Goal: Task Accomplishment & Management: Use online tool/utility

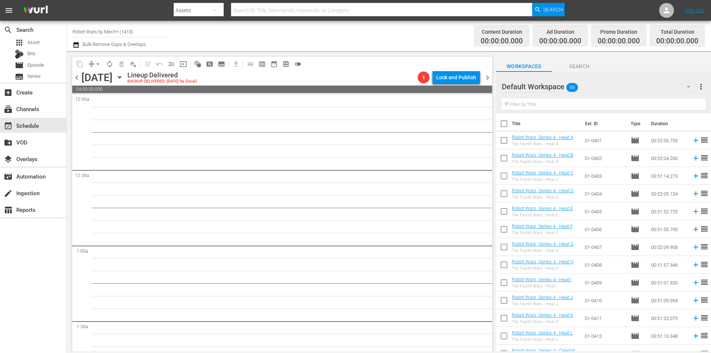
click at [124, 79] on icon "button" at bounding box center [120, 77] width 8 height 8
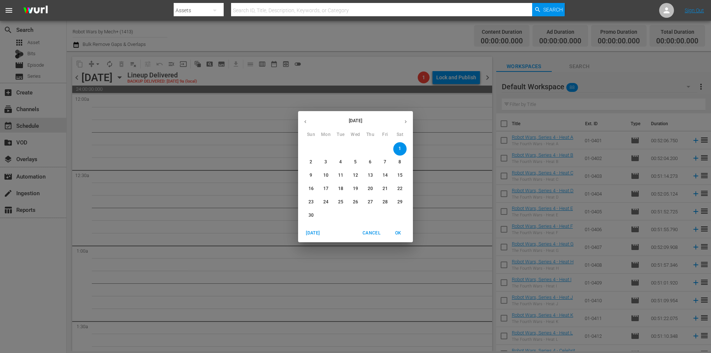
click at [318, 231] on span "Today" at bounding box center [313, 233] width 18 height 8
click at [399, 235] on span "OK" at bounding box center [398, 233] width 18 height 8
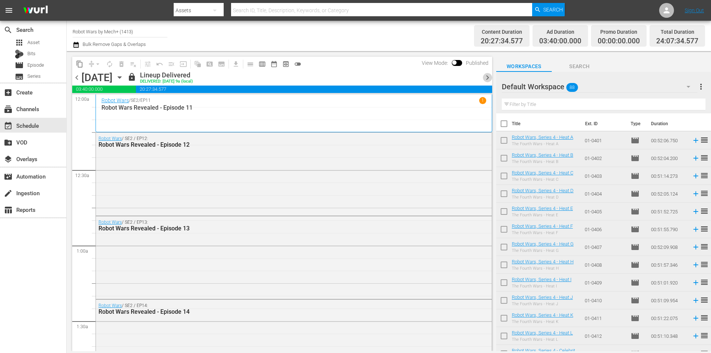
click at [485, 81] on span "chevron_right" at bounding box center [487, 77] width 9 height 9
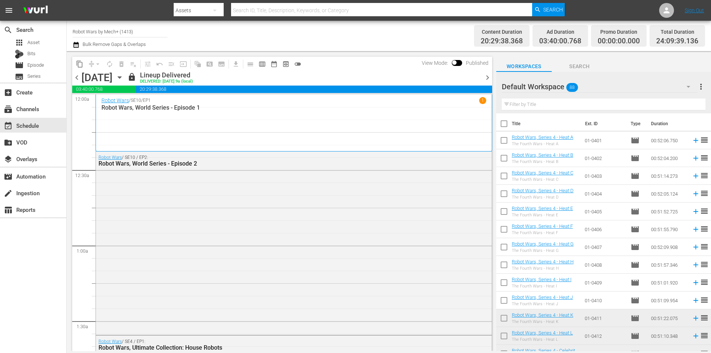
click at [489, 78] on span "chevron_right" at bounding box center [487, 77] width 9 height 9
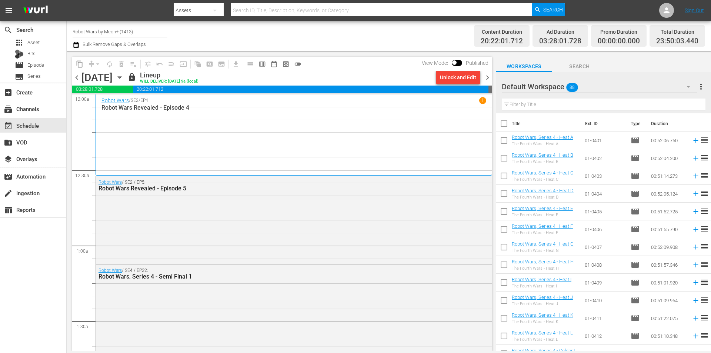
click at [487, 79] on span "chevron_right" at bounding box center [487, 77] width 9 height 9
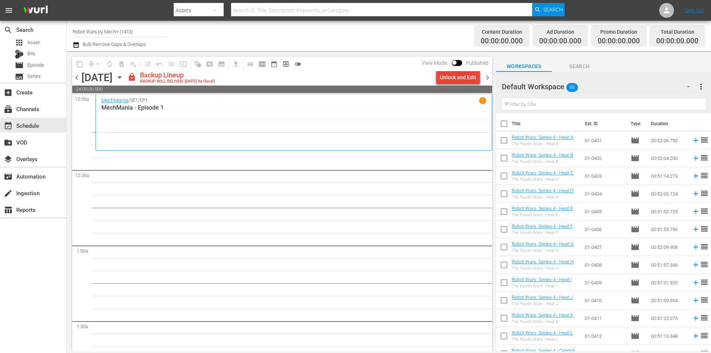
click at [447, 79] on div "Unlock and Edit" at bounding box center [458, 77] width 36 height 13
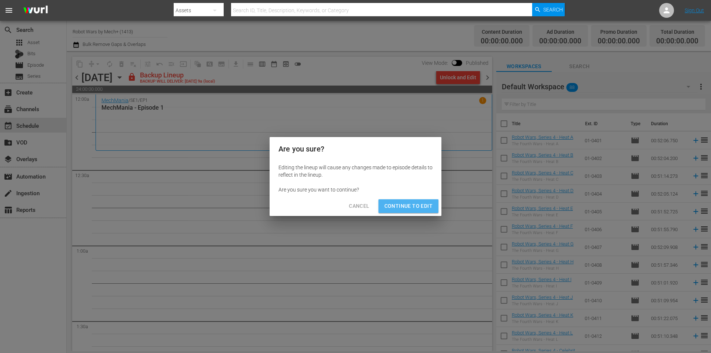
click at [412, 206] on span "Continue to Edit" at bounding box center [408, 205] width 48 height 9
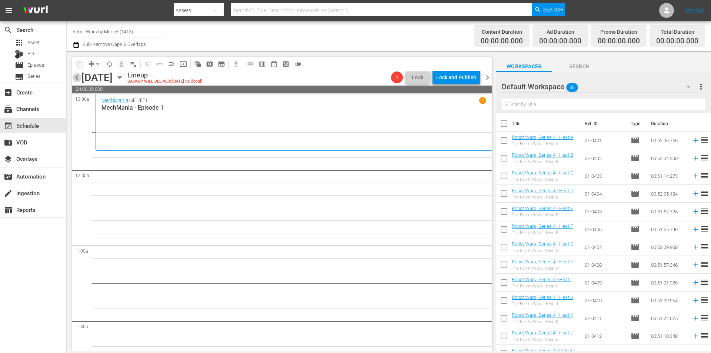
click at [77, 77] on span "chevron_left" at bounding box center [76, 77] width 9 height 9
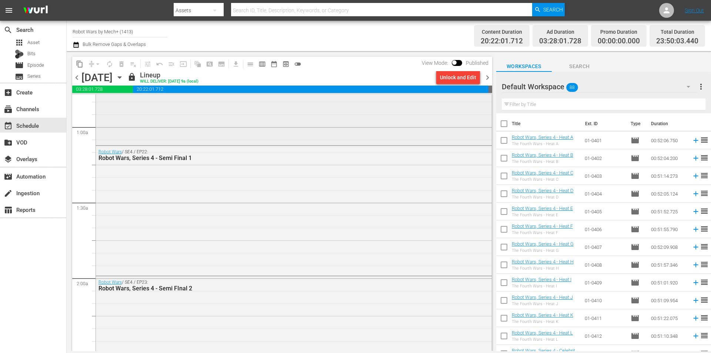
scroll to position [74, 0]
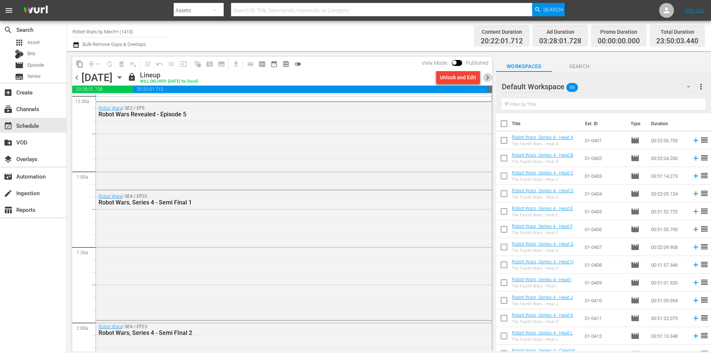
click at [486, 80] on span "chevron_right" at bounding box center [487, 77] width 9 height 9
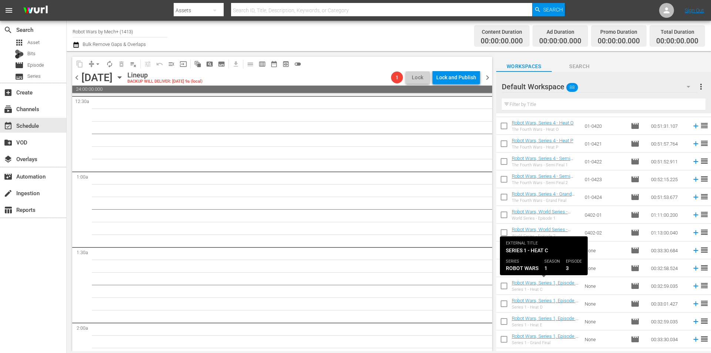
scroll to position [404, 0]
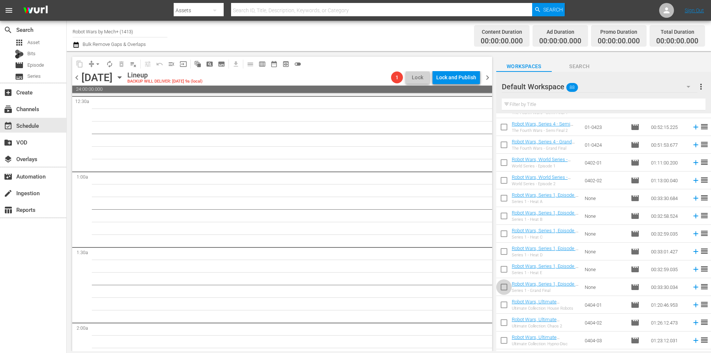
click at [503, 289] on input "checkbox" at bounding box center [504, 289] width 16 height 16
checkbox input "true"
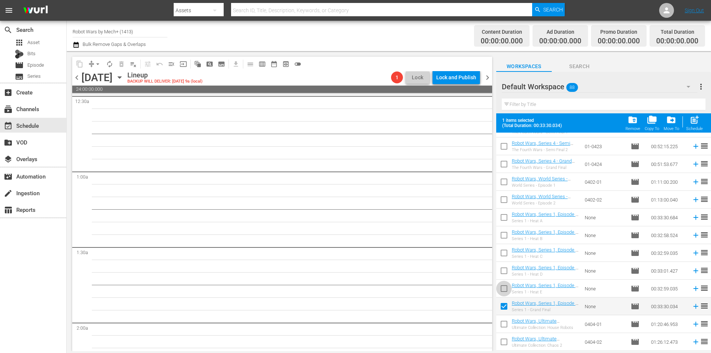
click at [503, 289] on input "checkbox" at bounding box center [504, 290] width 16 height 16
checkbox input "true"
click at [505, 269] on input "checkbox" at bounding box center [504, 272] width 16 height 16
checkbox input "true"
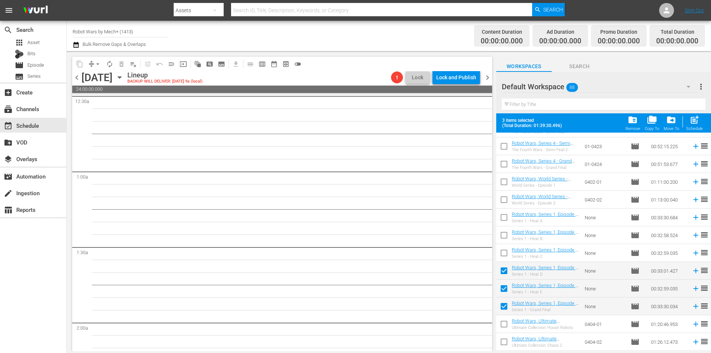
click at [505, 252] on input "checkbox" at bounding box center [504, 255] width 16 height 16
checkbox input "true"
click at [504, 233] on input "checkbox" at bounding box center [504, 237] width 16 height 16
checkbox input "true"
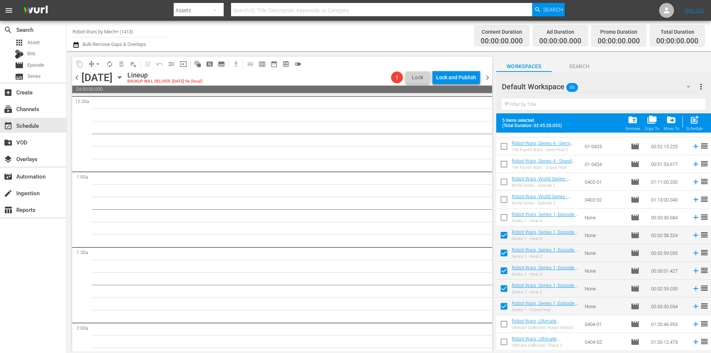
click at [503, 219] on input "checkbox" at bounding box center [504, 219] width 16 height 16
click at [697, 125] on div "post_add Schedule" at bounding box center [694, 123] width 17 height 16
checkbox input "false"
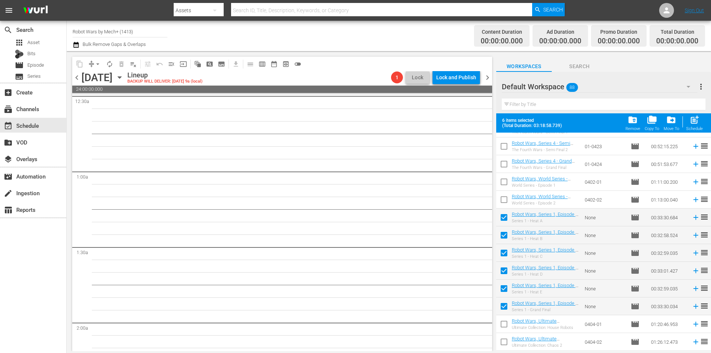
checkbox input "false"
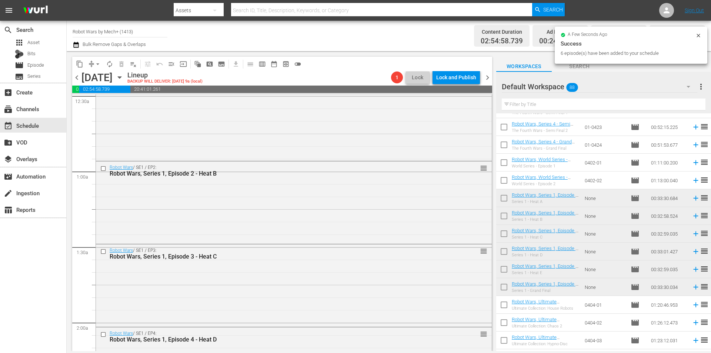
click at [79, 78] on span "chevron_left" at bounding box center [76, 77] width 9 height 9
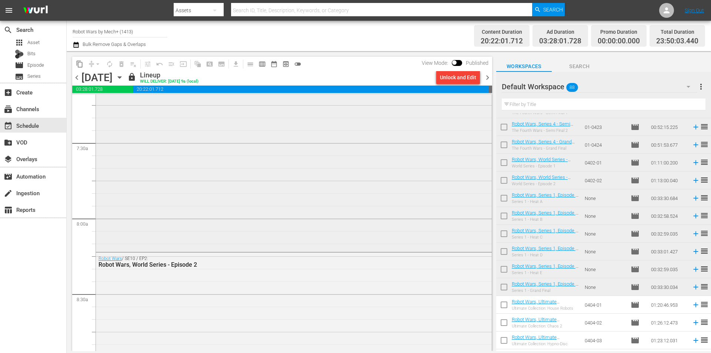
scroll to position [1124, 0]
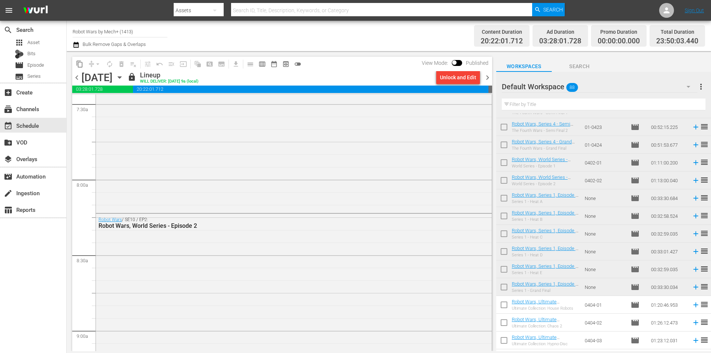
click at [487, 80] on span "chevron_right" at bounding box center [487, 77] width 9 height 9
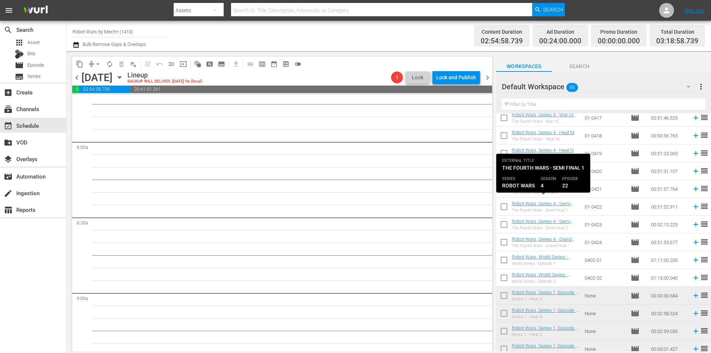
scroll to position [307, 0]
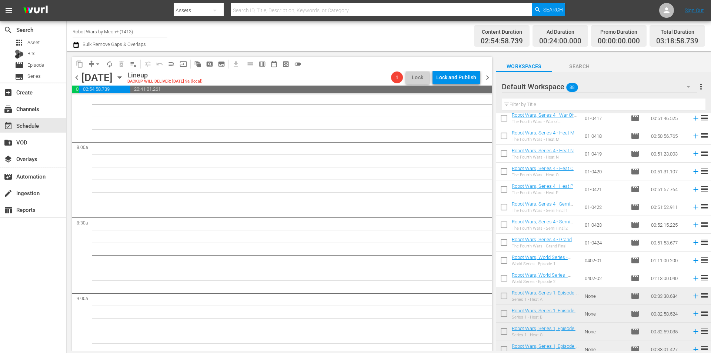
click at [504, 277] on input "checkbox" at bounding box center [504, 280] width 16 height 16
checkbox input "true"
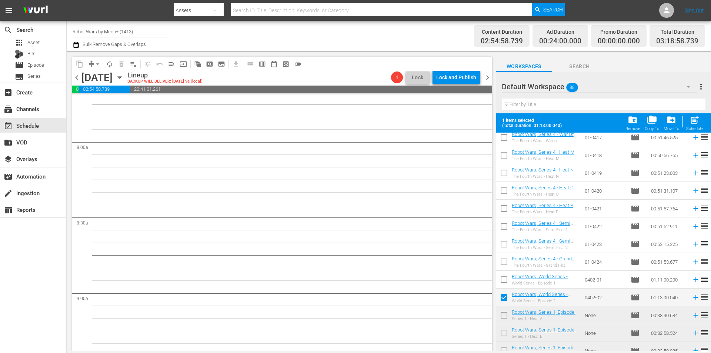
click at [504, 277] on input "checkbox" at bounding box center [504, 281] width 16 height 16
click at [690, 128] on div "Schedule" at bounding box center [694, 128] width 17 height 5
checkbox input "false"
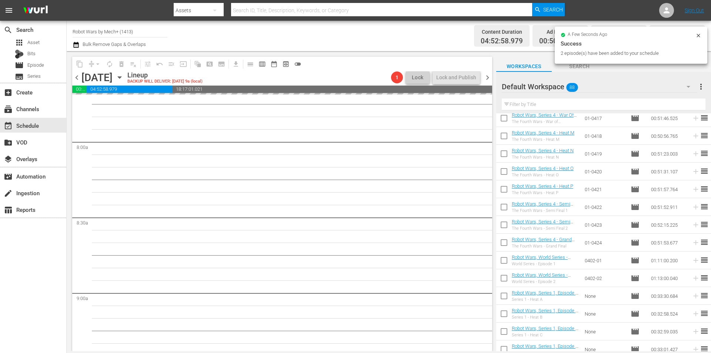
click at [76, 79] on span "chevron_left" at bounding box center [76, 77] width 9 height 9
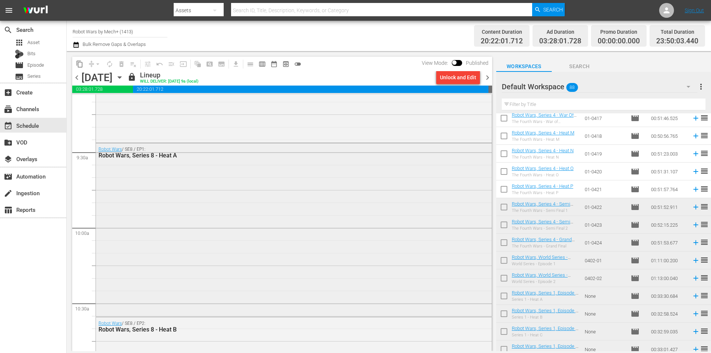
scroll to position [1370, 0]
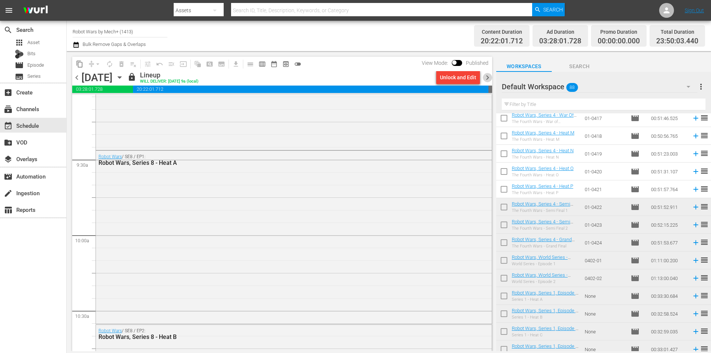
click at [492, 80] on span "chevron_right" at bounding box center [487, 77] width 9 height 9
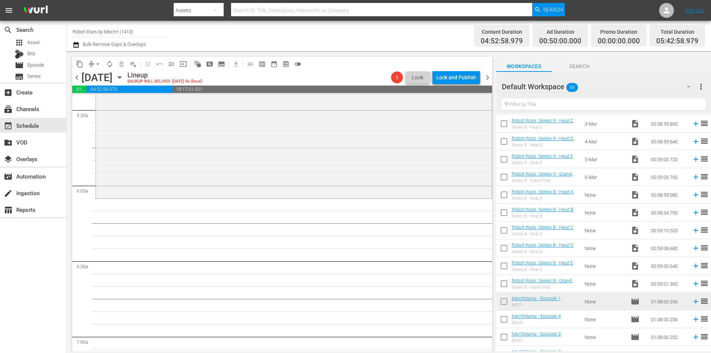
scroll to position [1344, 0]
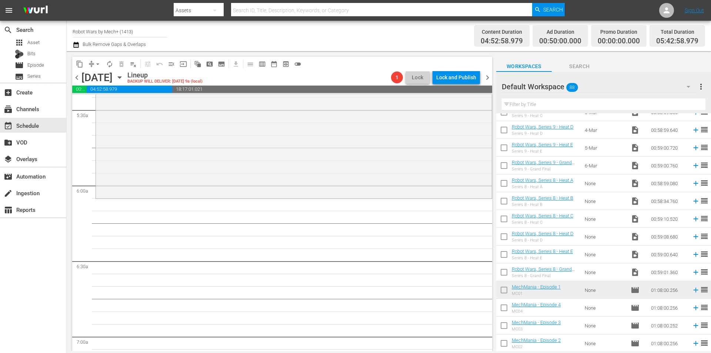
click at [502, 271] on input "checkbox" at bounding box center [504, 274] width 16 height 16
checkbox input "true"
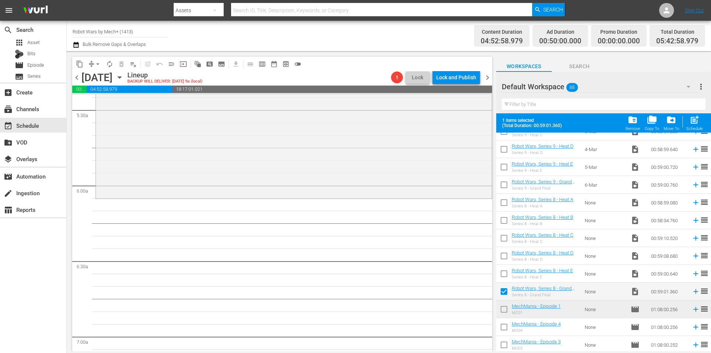
click at [502, 271] on input "checkbox" at bounding box center [504, 275] width 16 height 16
checkbox input "true"
click at [503, 259] on input "checkbox" at bounding box center [504, 258] width 16 height 16
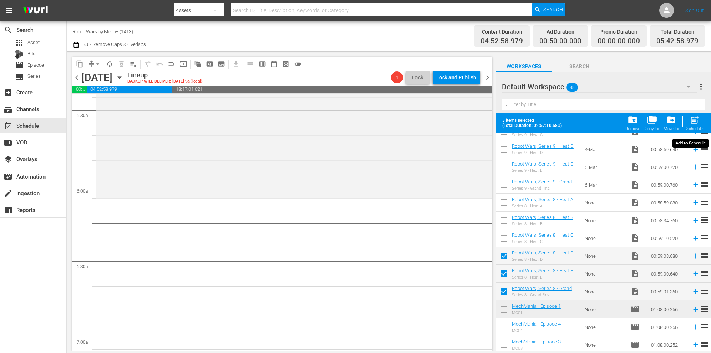
click at [690, 127] on div "Schedule" at bounding box center [694, 128] width 17 height 5
checkbox input "false"
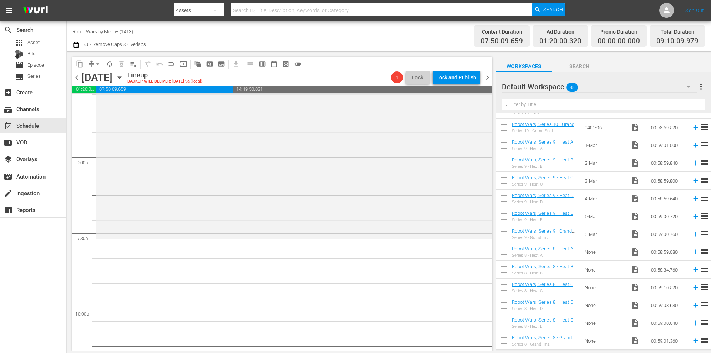
scroll to position [1270, 0]
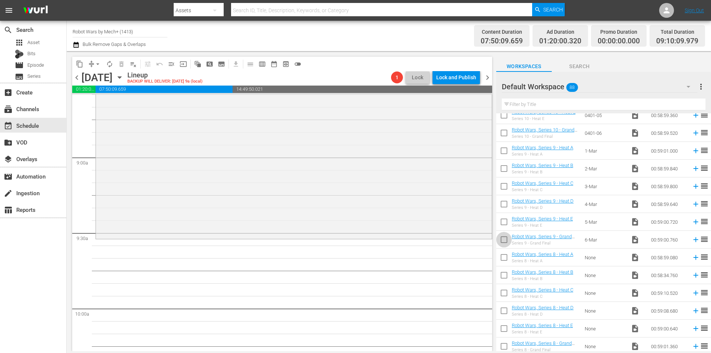
click at [504, 245] on input "checkbox" at bounding box center [504, 241] width 16 height 16
checkbox input "true"
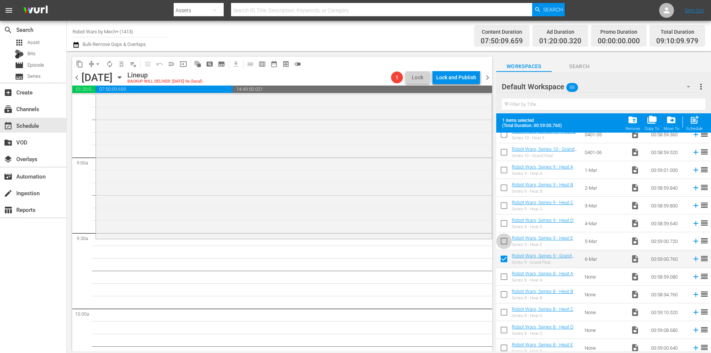
click at [504, 245] on input "checkbox" at bounding box center [504, 243] width 16 height 16
checkbox input "true"
click at [505, 226] on input "checkbox" at bounding box center [504, 225] width 16 height 16
checkbox input "true"
click at [506, 207] on input "checkbox" at bounding box center [504, 207] width 16 height 16
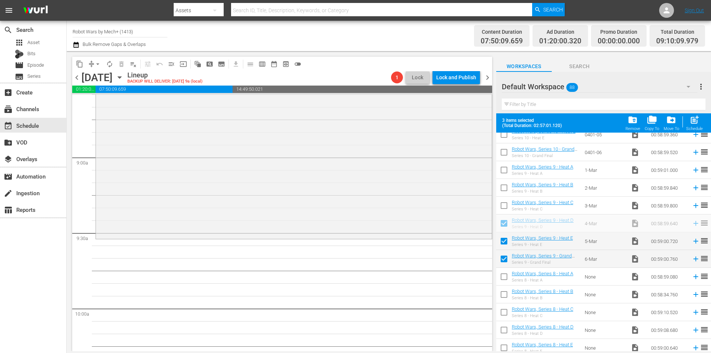
checkbox input "true"
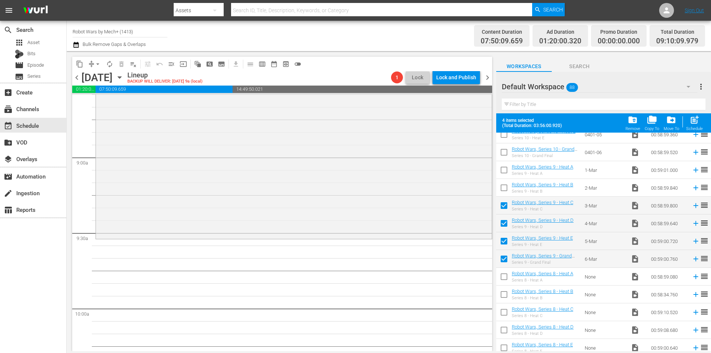
click at [506, 188] on input "checkbox" at bounding box center [504, 189] width 16 height 16
checkbox input "true"
click at [505, 170] on input "checkbox" at bounding box center [504, 172] width 16 height 16
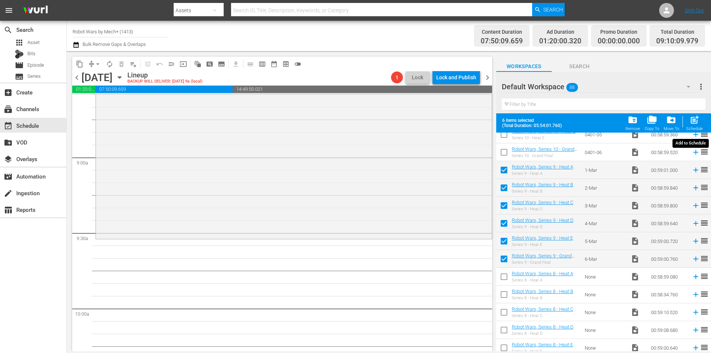
click at [698, 120] on span "post_add" at bounding box center [695, 120] width 10 height 10
checkbox input "false"
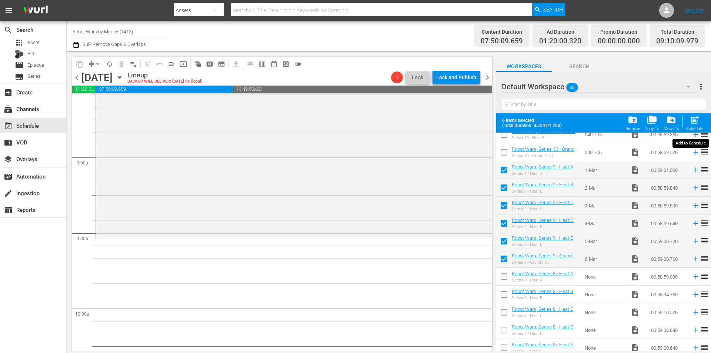
checkbox input "false"
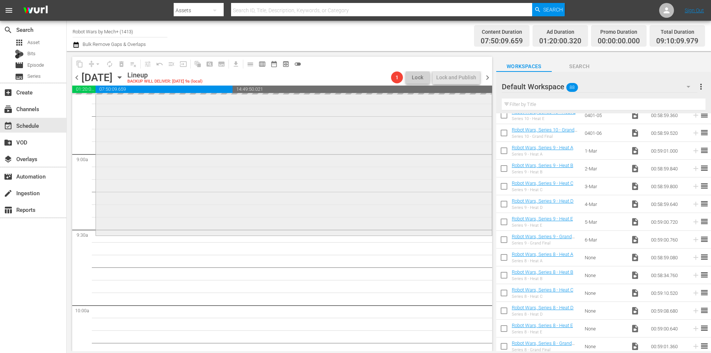
scroll to position [1334, 0]
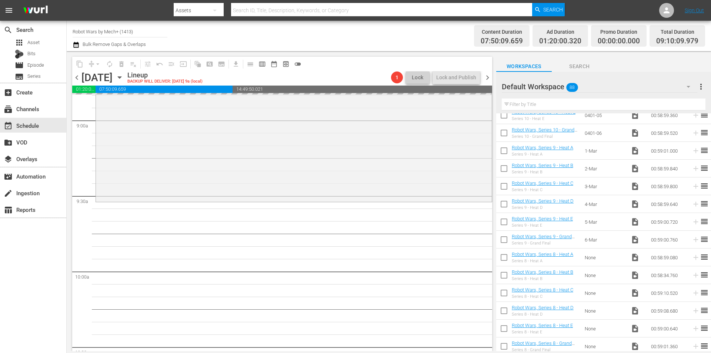
drag, startPoint x: 272, startPoint y: 229, endPoint x: 269, endPoint y: 224, distance: 5.5
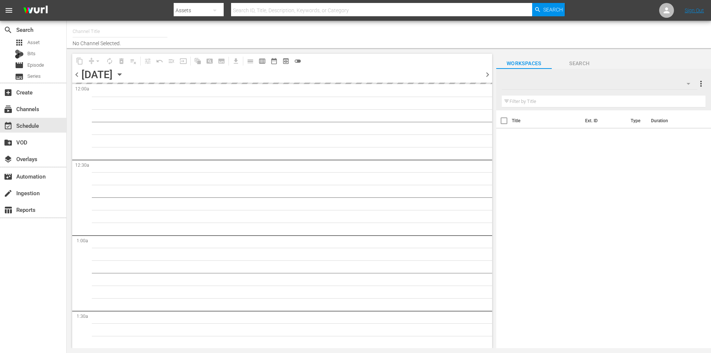
type input "Robot Wars by Mech+ (1413)"
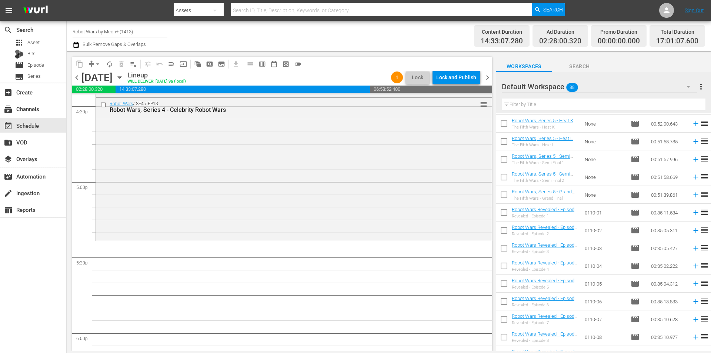
scroll to position [852, 0]
click at [504, 197] on input "checkbox" at bounding box center [504, 197] width 16 height 16
checkbox input "true"
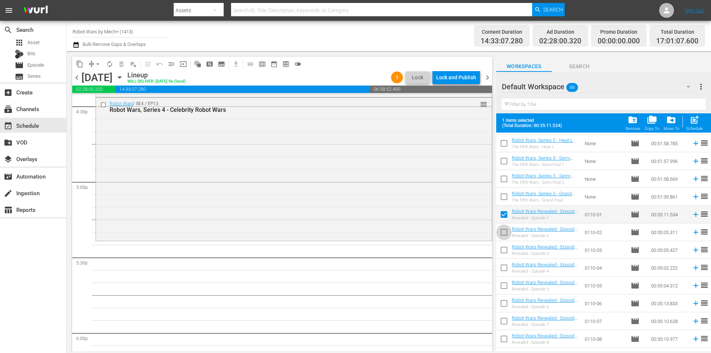
click at [507, 231] on input "checkbox" at bounding box center [504, 234] width 16 height 16
checkbox input "true"
click at [504, 252] on input "checkbox" at bounding box center [504, 252] width 16 height 16
checkbox input "true"
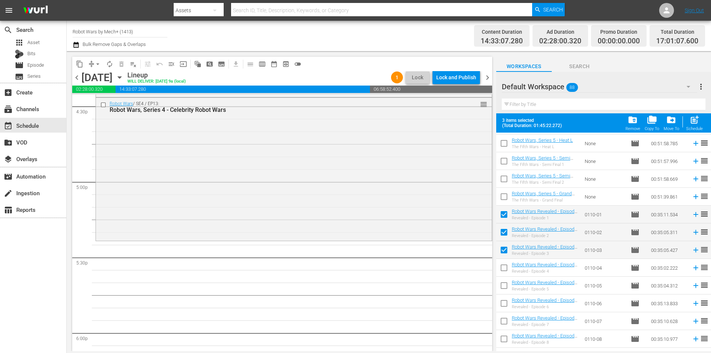
click at [510, 272] on input "checkbox" at bounding box center [504, 269] width 16 height 16
click at [503, 270] on input "checkbox" at bounding box center [504, 269] width 16 height 16
checkbox input "false"
click at [695, 127] on div "Schedule" at bounding box center [694, 128] width 17 height 5
checkbox input "false"
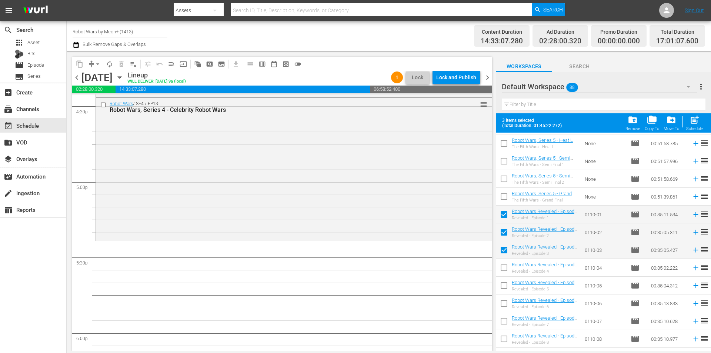
checkbox input "false"
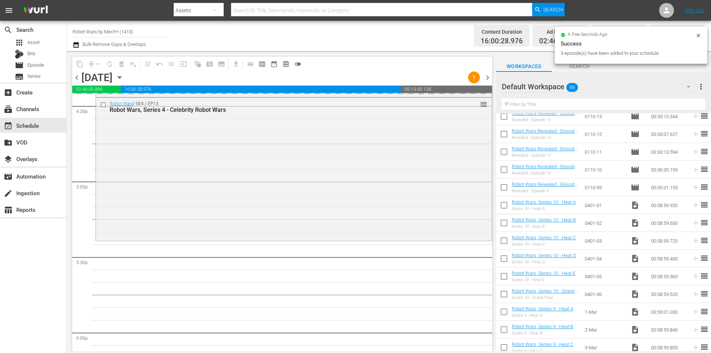
scroll to position [1111, 0]
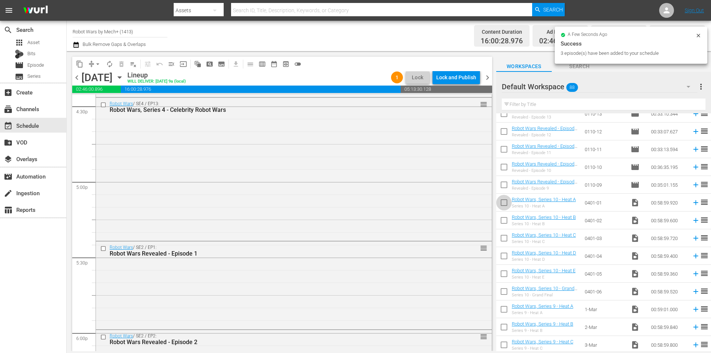
click at [505, 201] on input "checkbox" at bounding box center [504, 204] width 16 height 16
checkbox input "true"
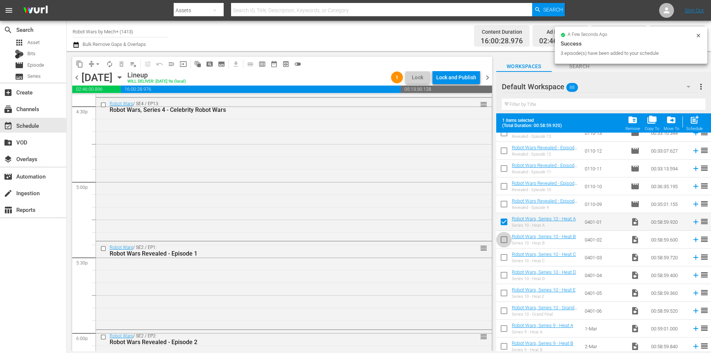
click at [504, 240] on input "checkbox" at bounding box center [504, 241] width 16 height 16
checkbox input "true"
click at [504, 258] on input "checkbox" at bounding box center [504, 259] width 16 height 16
checkbox input "true"
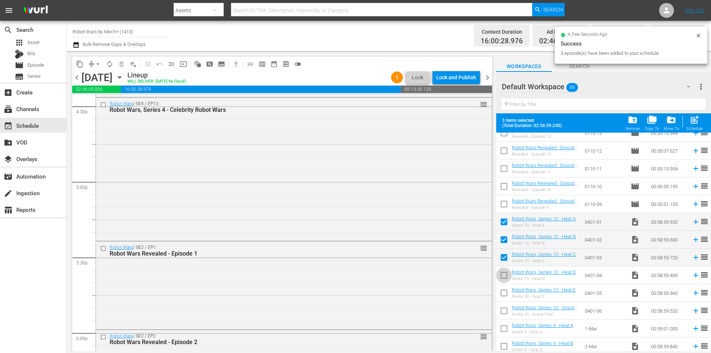
click at [504, 274] on input "checkbox" at bounding box center [504, 277] width 16 height 16
checkbox input "true"
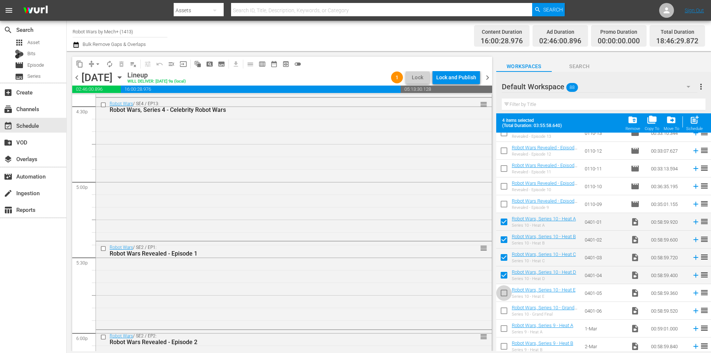
click at [504, 297] on input "checkbox" at bounding box center [504, 295] width 16 height 16
checkbox input "true"
click at [502, 309] on input "checkbox" at bounding box center [504, 312] width 16 height 16
checkbox input "true"
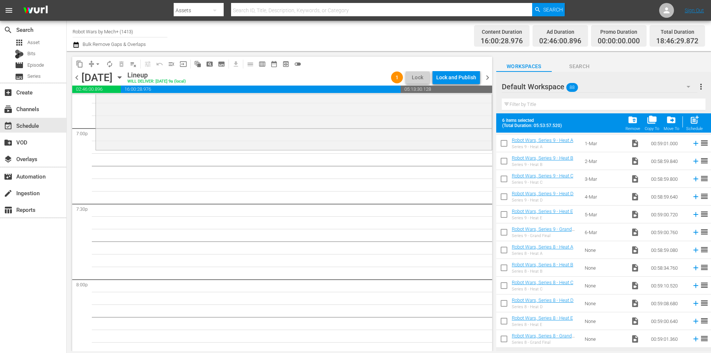
scroll to position [2852, 0]
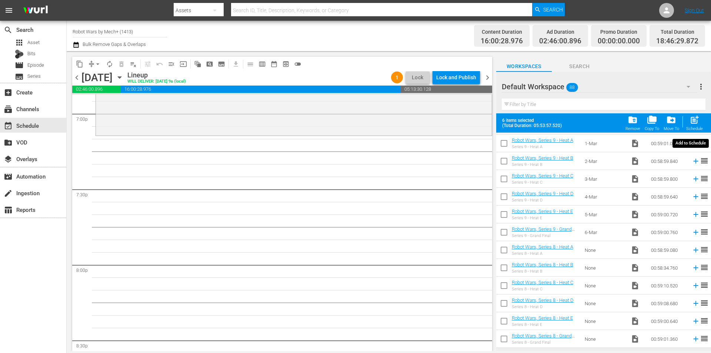
click at [696, 122] on span "post_add" at bounding box center [695, 120] width 10 height 10
checkbox input "false"
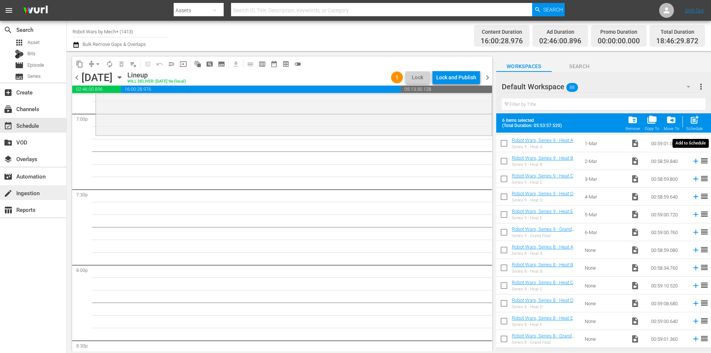
checkbox input "false"
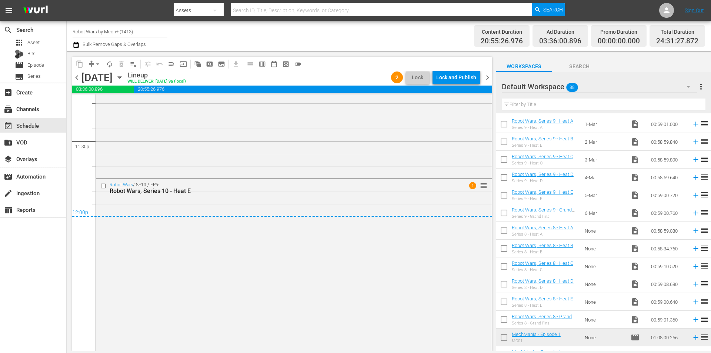
scroll to position [3506, 0]
click at [450, 80] on div "Lock and Publish" at bounding box center [456, 77] width 40 height 13
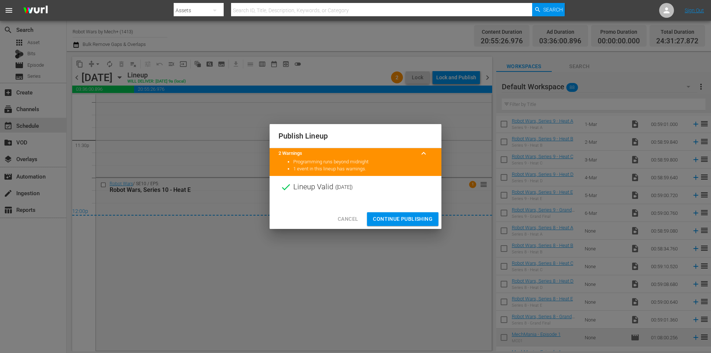
click at [402, 216] on span "Continue Publishing" at bounding box center [403, 218] width 60 height 9
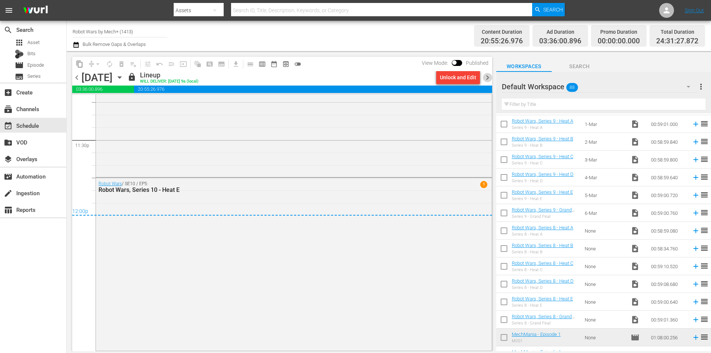
click at [487, 79] on span "chevron_right" at bounding box center [487, 77] width 9 height 9
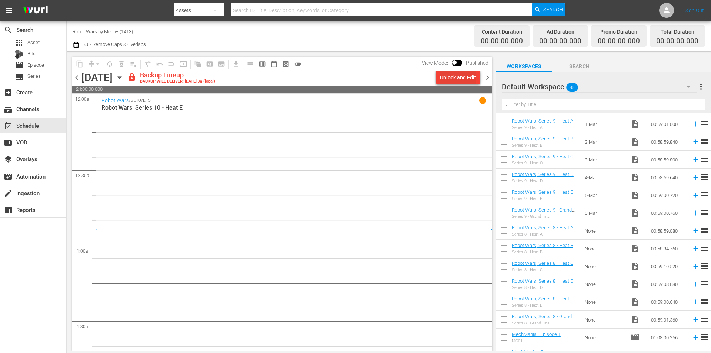
click at [452, 80] on div "Unlock and Edit" at bounding box center [458, 77] width 36 height 13
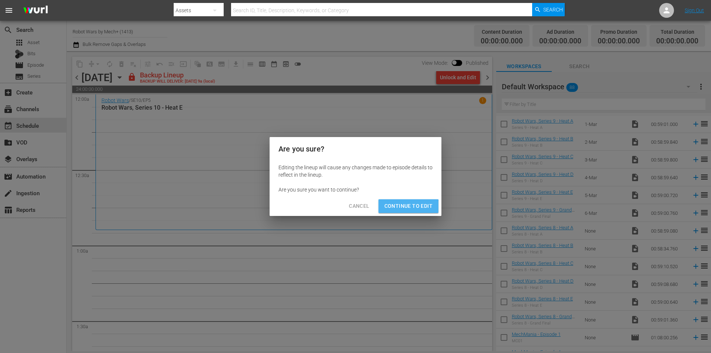
click at [397, 207] on span "Continue to Edit" at bounding box center [408, 205] width 48 height 9
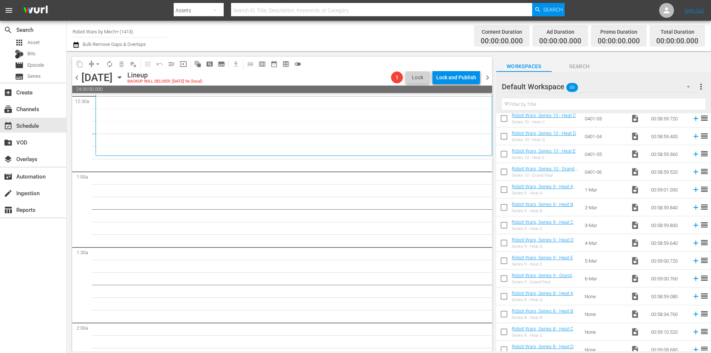
scroll to position [1222, 0]
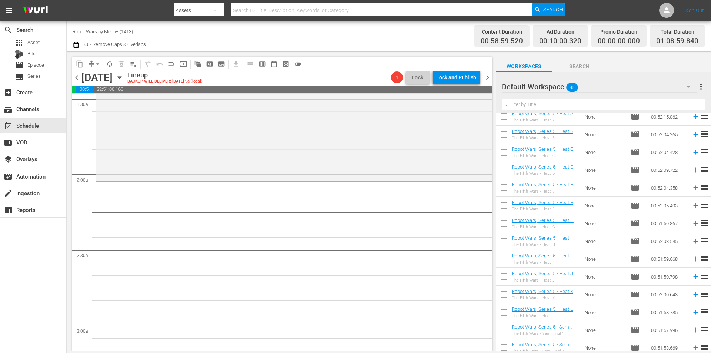
scroll to position [849, 0]
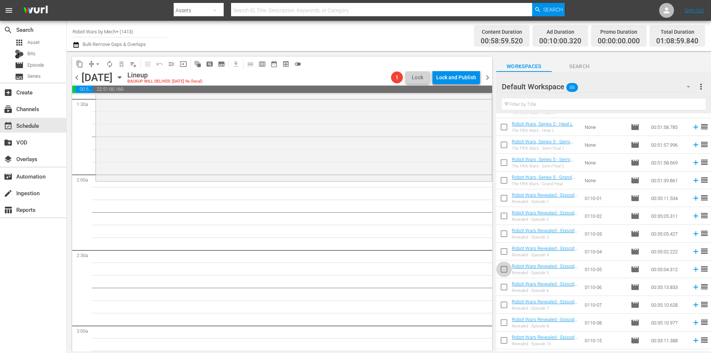
click at [507, 270] on input "checkbox" at bounding box center [504, 271] width 16 height 16
checkbox input "true"
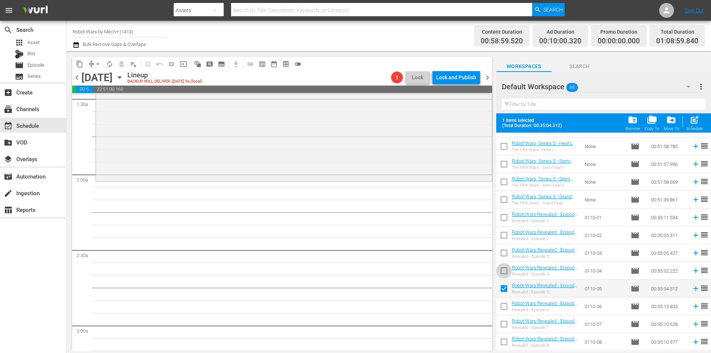
click at [507, 270] on input "checkbox" at bounding box center [504, 272] width 16 height 16
checkbox input "true"
drag, startPoint x: 506, startPoint y: 256, endPoint x: 505, endPoint y: 244, distance: 12.2
click at [505, 256] on input "checkbox" at bounding box center [504, 255] width 16 height 16
checkbox input "true"
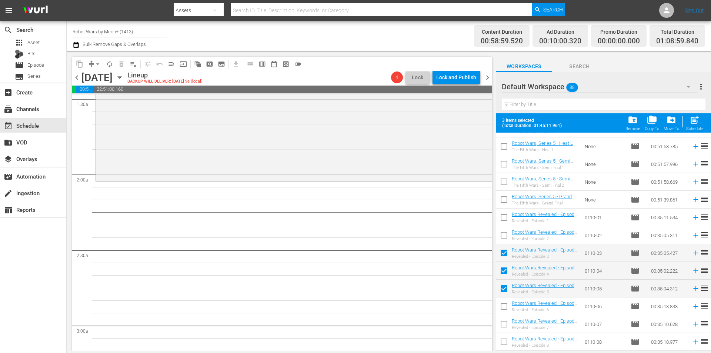
click at [504, 236] on input "checkbox" at bounding box center [504, 237] width 16 height 16
checkbox input "true"
click at [505, 219] on input "checkbox" at bounding box center [504, 219] width 16 height 16
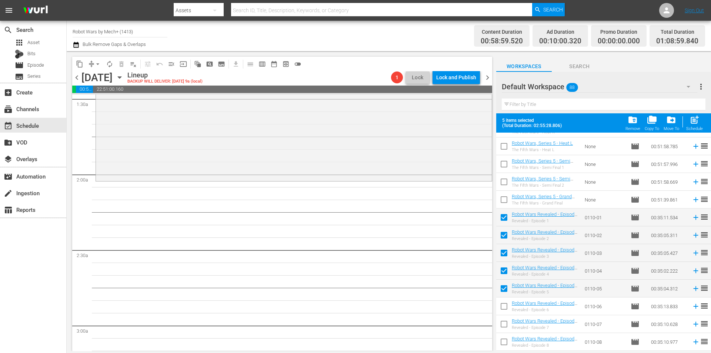
click at [697, 123] on span "post_add" at bounding box center [695, 120] width 10 height 10
checkbox input "false"
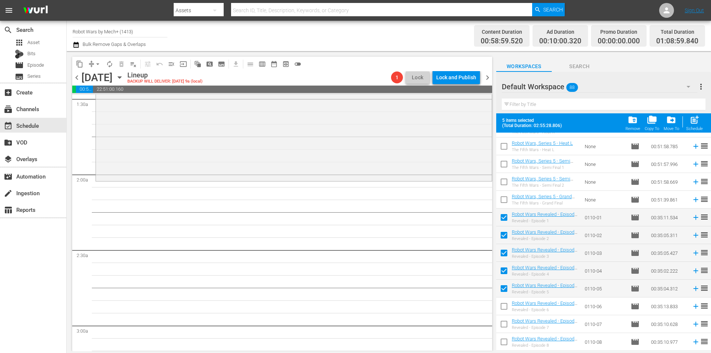
checkbox input "false"
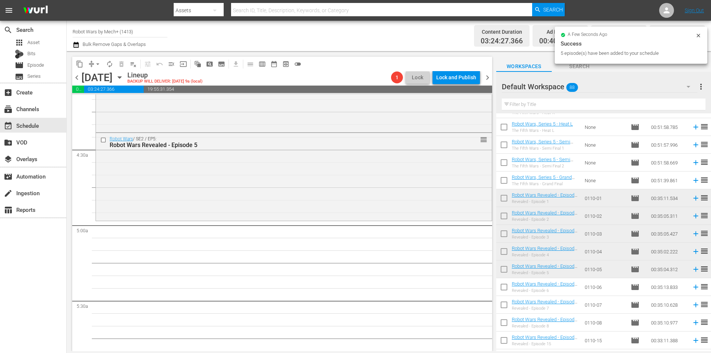
scroll to position [630, 0]
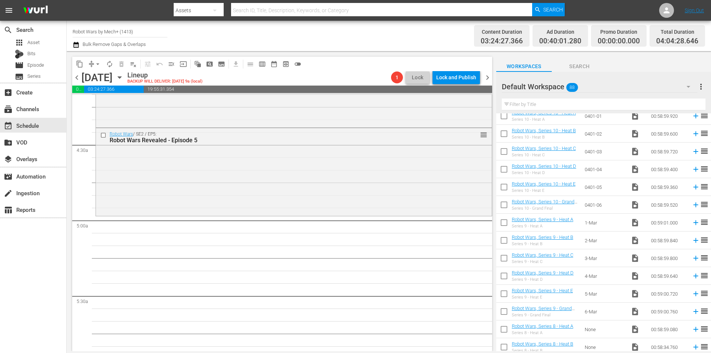
scroll to position [1196, 0]
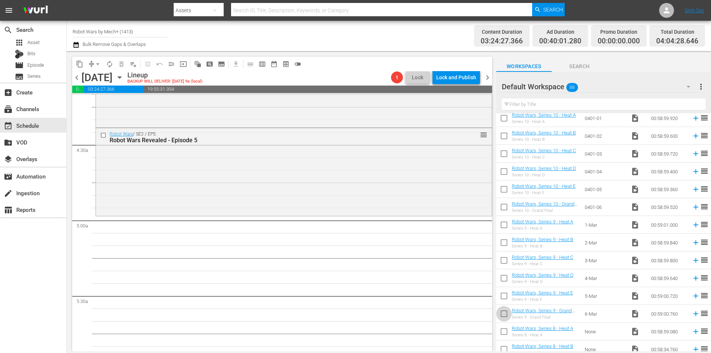
click at [506, 311] on input "checkbox" at bounding box center [504, 315] width 16 height 16
checkbox input "true"
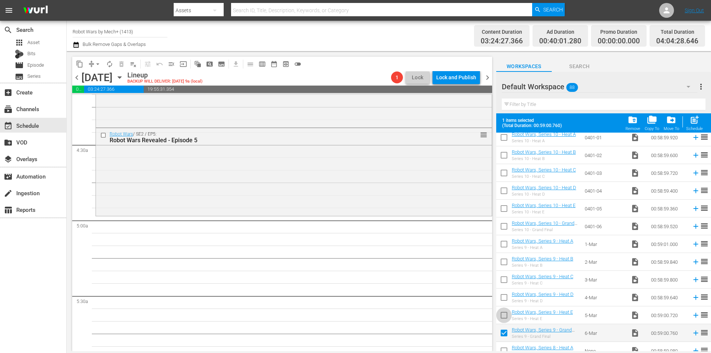
click at [506, 311] on input "checkbox" at bounding box center [504, 317] width 16 height 16
checkbox input "true"
click at [506, 299] on input "checkbox" at bounding box center [504, 299] width 16 height 16
checkbox input "true"
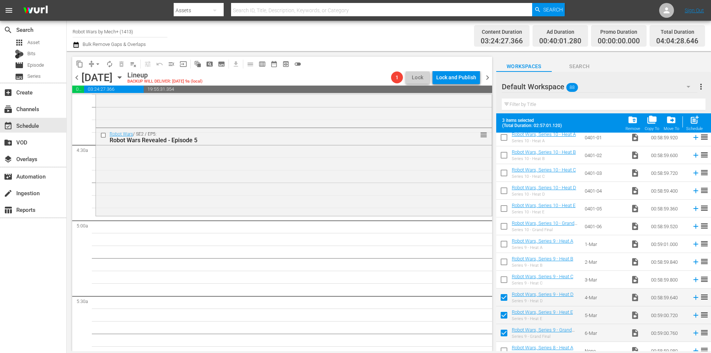
click at [503, 277] on input "checkbox" at bounding box center [504, 281] width 16 height 16
checkbox input "true"
click at [507, 262] on input "checkbox" at bounding box center [504, 264] width 16 height 16
checkbox input "true"
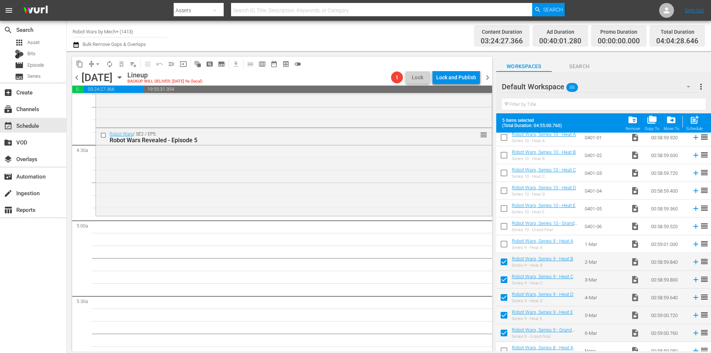
click at [504, 245] on input "checkbox" at bounding box center [504, 246] width 16 height 16
click at [696, 124] on span "post_add" at bounding box center [695, 120] width 10 height 10
checkbox input "false"
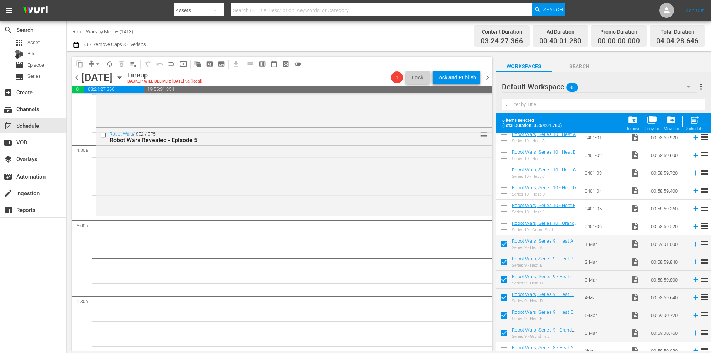
checkbox input "false"
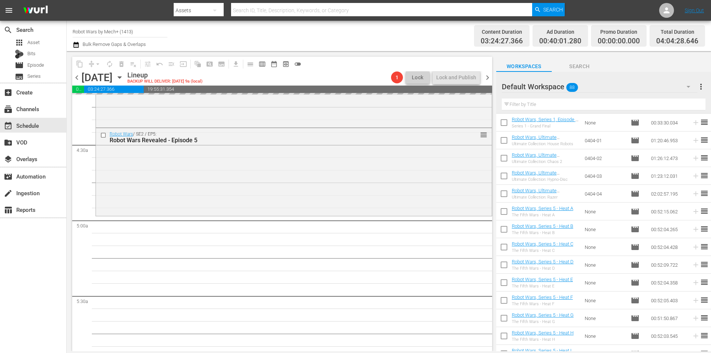
scroll to position [566, 0]
